Goal: Task Accomplishment & Management: Use online tool/utility

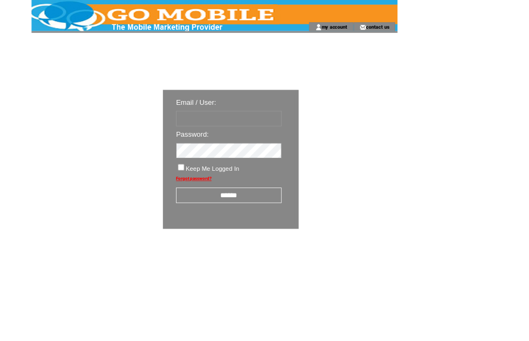
click at [276, 173] on td at bounding box center [282, 183] width 152 height 24
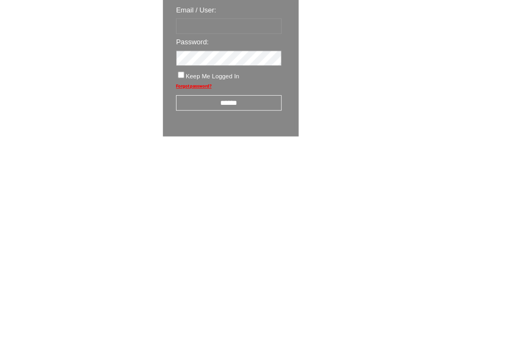
scroll to position [18, 0]
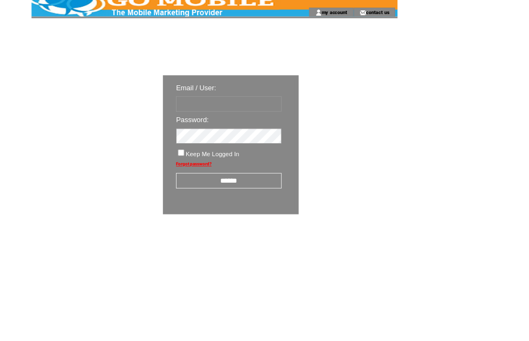
type input "********"
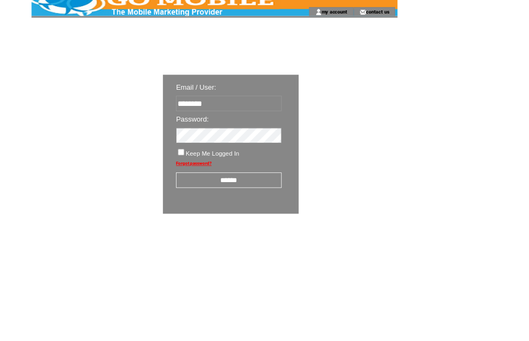
click at [292, 225] on input "******" at bounding box center [282, 222] width 130 height 19
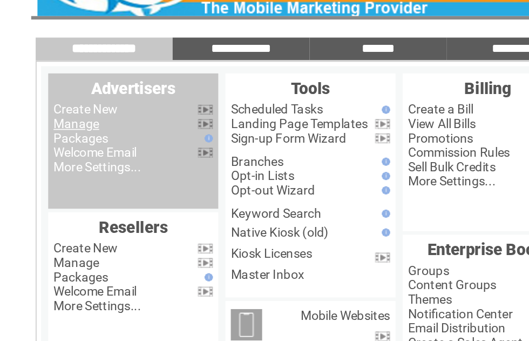
click at [60, 99] on link "Manage" at bounding box center [63, 103] width 28 height 9
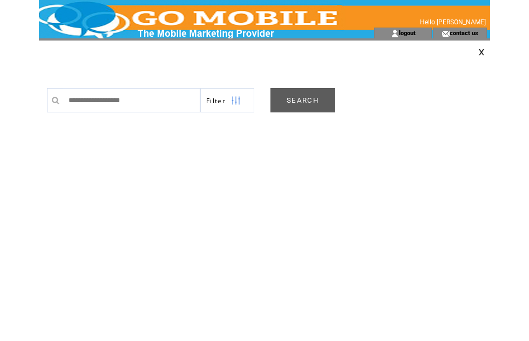
click at [304, 105] on link "SEARCH" at bounding box center [302, 100] width 65 height 24
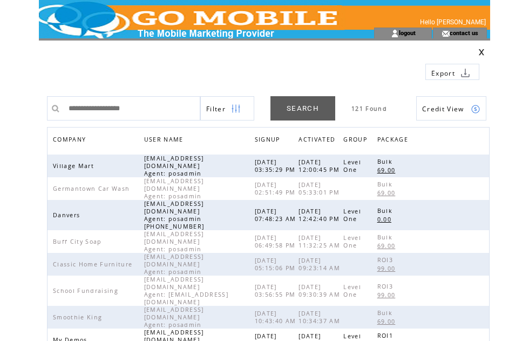
click at [80, 144] on span "COMPANY" at bounding box center [71, 141] width 36 height 16
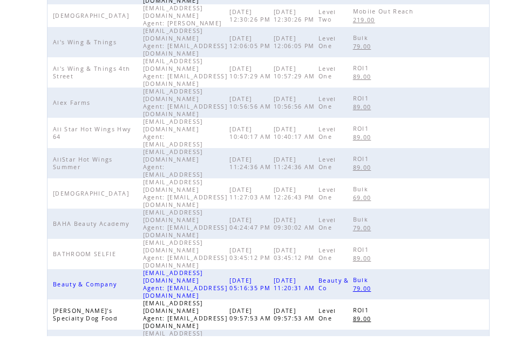
scroll to position [339, 0]
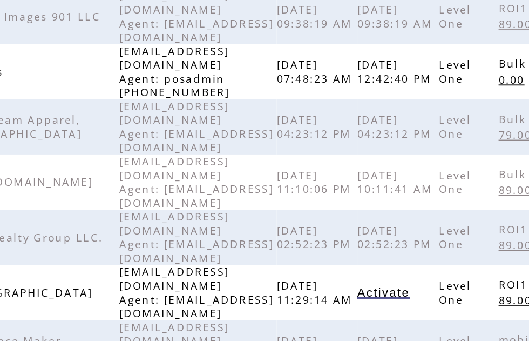
scroll to position [275, 0]
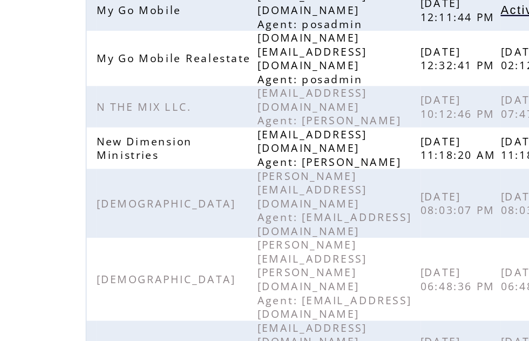
scroll to position [331, 0]
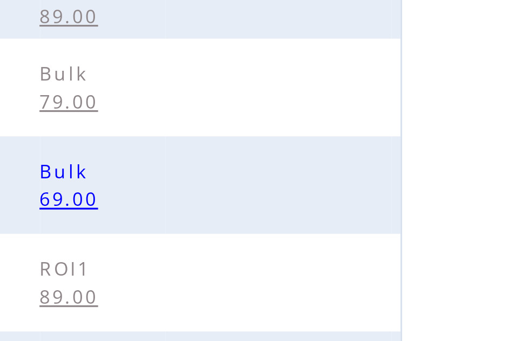
click at [471, 257] on link at bounding box center [475, 261] width 9 height 9
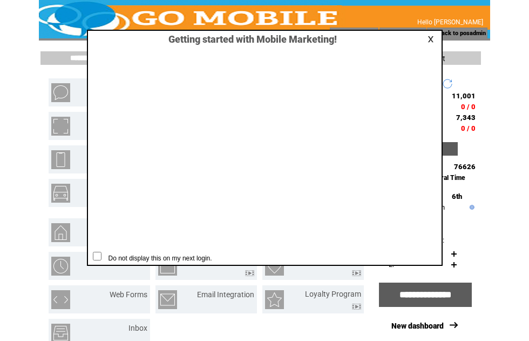
scroll to position [1, 0]
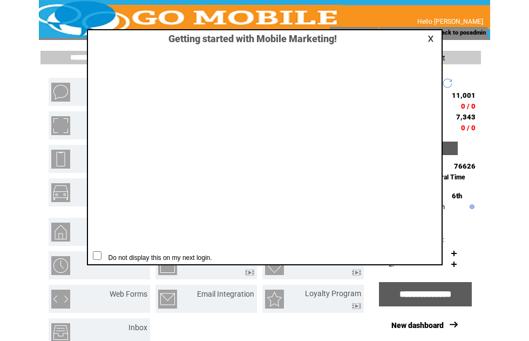
click at [431, 40] on link at bounding box center [432, 38] width 10 height 7
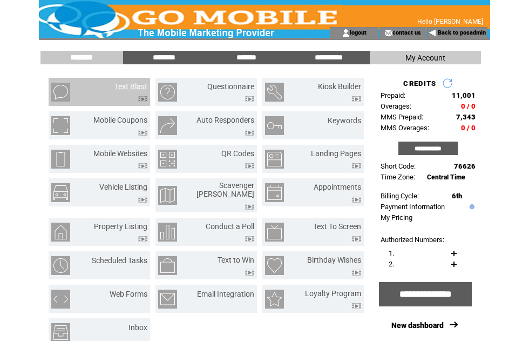
click at [128, 85] on link "Text Blast" at bounding box center [130, 86] width 33 height 9
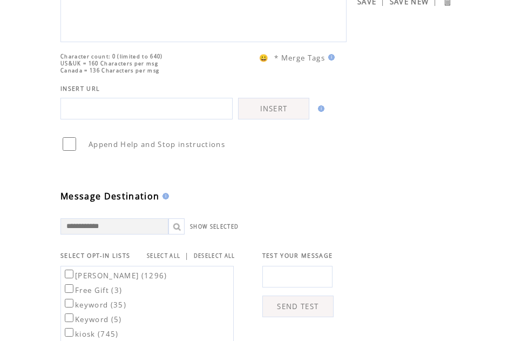
scroll to position [135, 0]
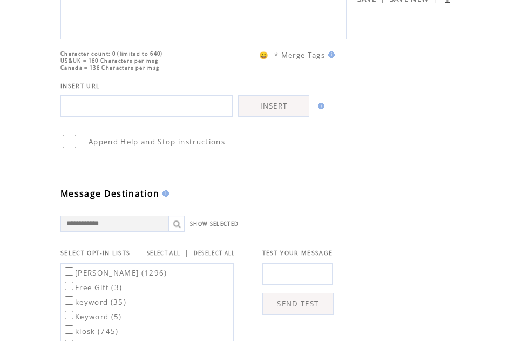
click at [180, 256] on link "SELECT ALL" at bounding box center [163, 252] width 33 height 7
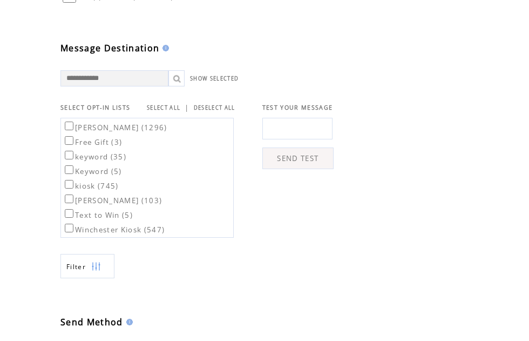
scroll to position [285, 0]
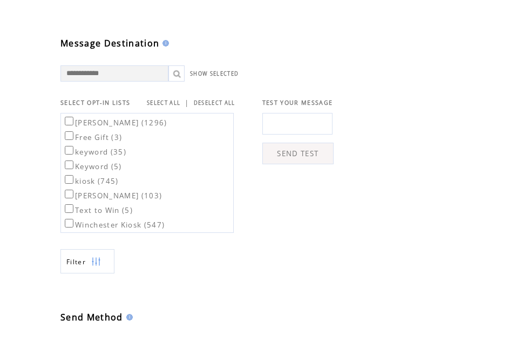
click at [93, 274] on img at bounding box center [96, 261] width 10 height 24
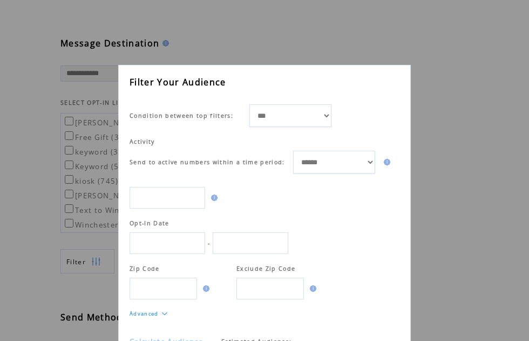
scroll to position [1, 0]
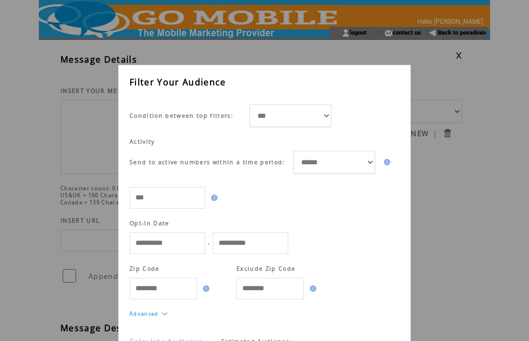
click at [181, 340] on link "Calculate Audience" at bounding box center [166, 341] width 73 height 10
click at [460, 58] on div "**********" at bounding box center [264, 170] width 529 height 341
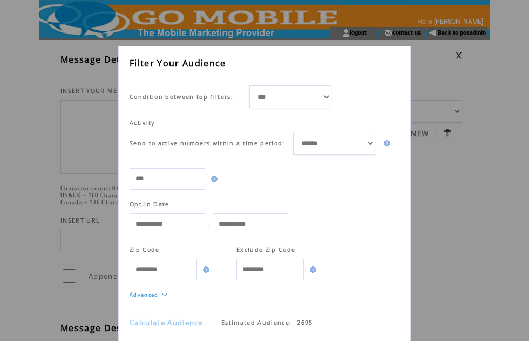
scroll to position [18, 0]
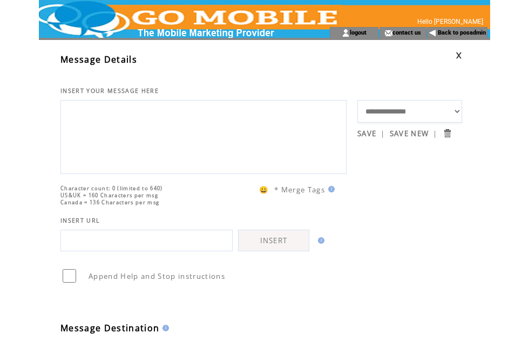
click at [454, 67] on table "**********" at bounding box center [261, 341] width 402 height 593
click at [460, 54] on link at bounding box center [458, 55] width 6 height 7
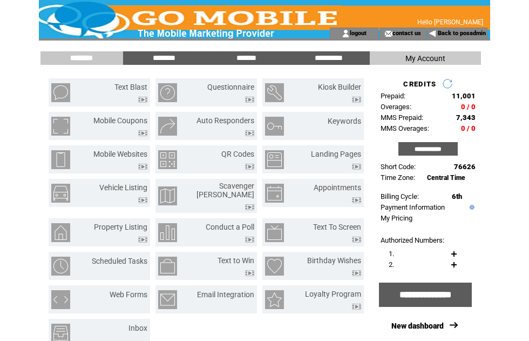
click at [254, 62] on input "*******" at bounding box center [246, 57] width 81 height 9
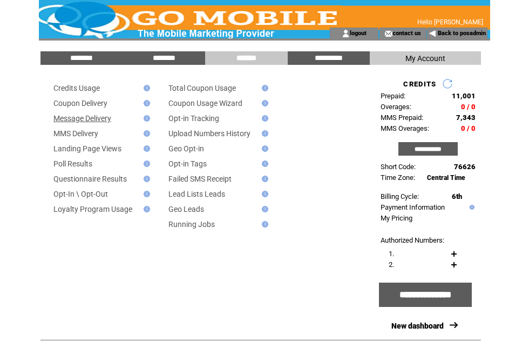
click at [108, 122] on link "Message Delivery" at bounding box center [82, 118] width 58 height 9
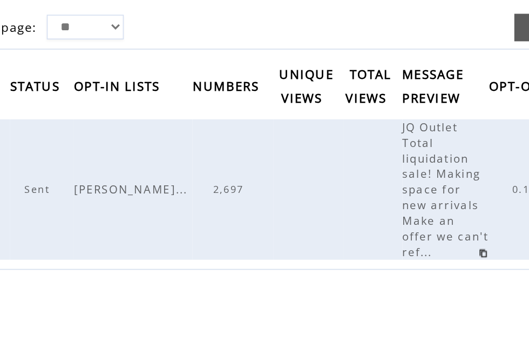
click at [212, 225] on span "2,697" at bounding box center [222, 229] width 21 height 8
